Goal: Connect with others: Connect with other users

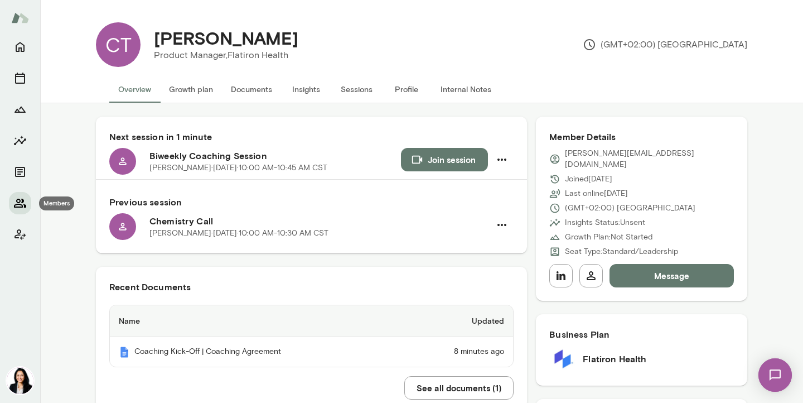
click at [21, 199] on icon "Members" at bounding box center [19, 202] width 13 height 13
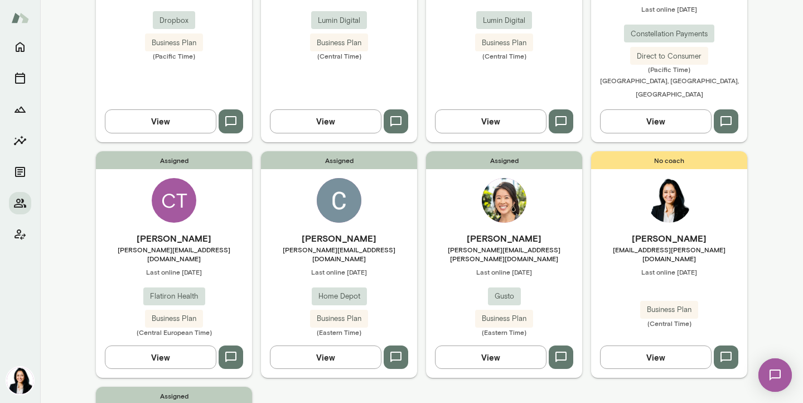
scroll to position [243, 0]
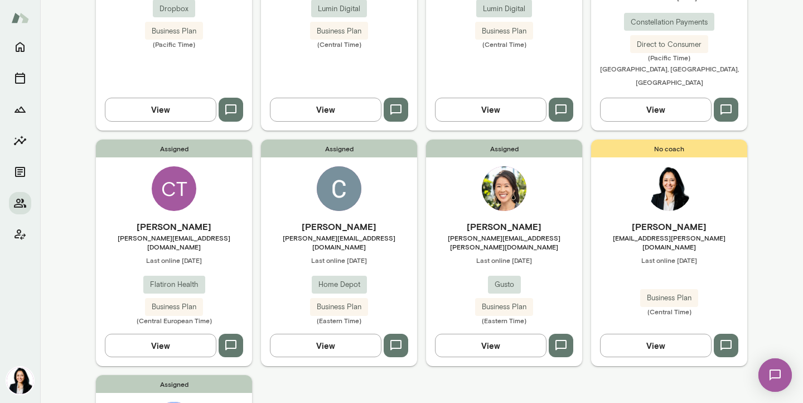
click at [394, 338] on icon "button" at bounding box center [395, 344] width 13 height 13
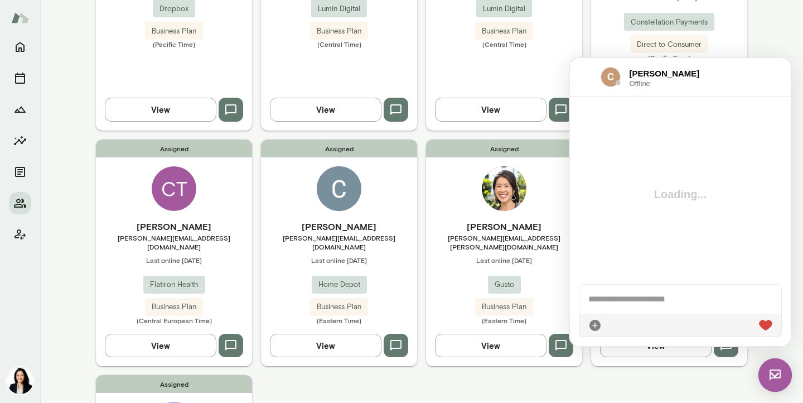
scroll to position [0, 0]
drag, startPoint x: 671, startPoint y: 298, endPoint x: 583, endPoint y: 297, distance: 88.6
click at [583, 297] on div "**********" at bounding box center [680, 293] width 202 height 40
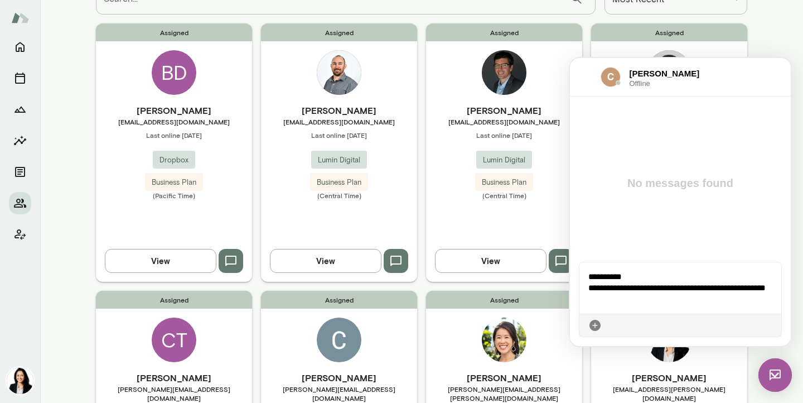
scroll to position [99, 0]
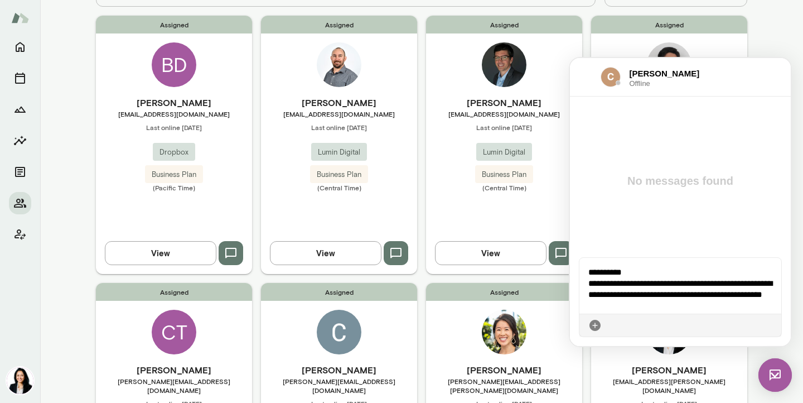
click at [351, 106] on h6 "[PERSON_NAME]" at bounding box center [339, 102] width 156 height 13
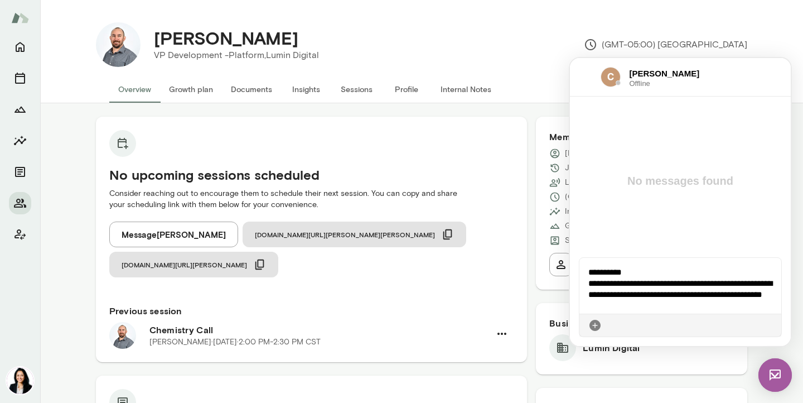
click at [774, 372] on img at bounding box center [774, 374] width 33 height 33
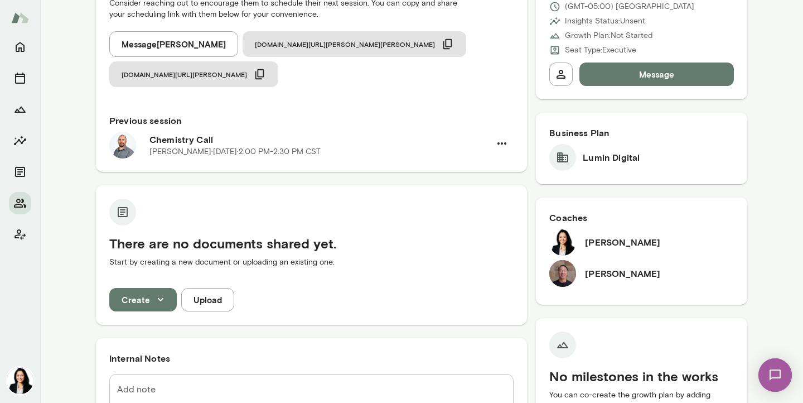
scroll to position [144, 0]
